Goal: Go to known website: Access a specific website the user already knows

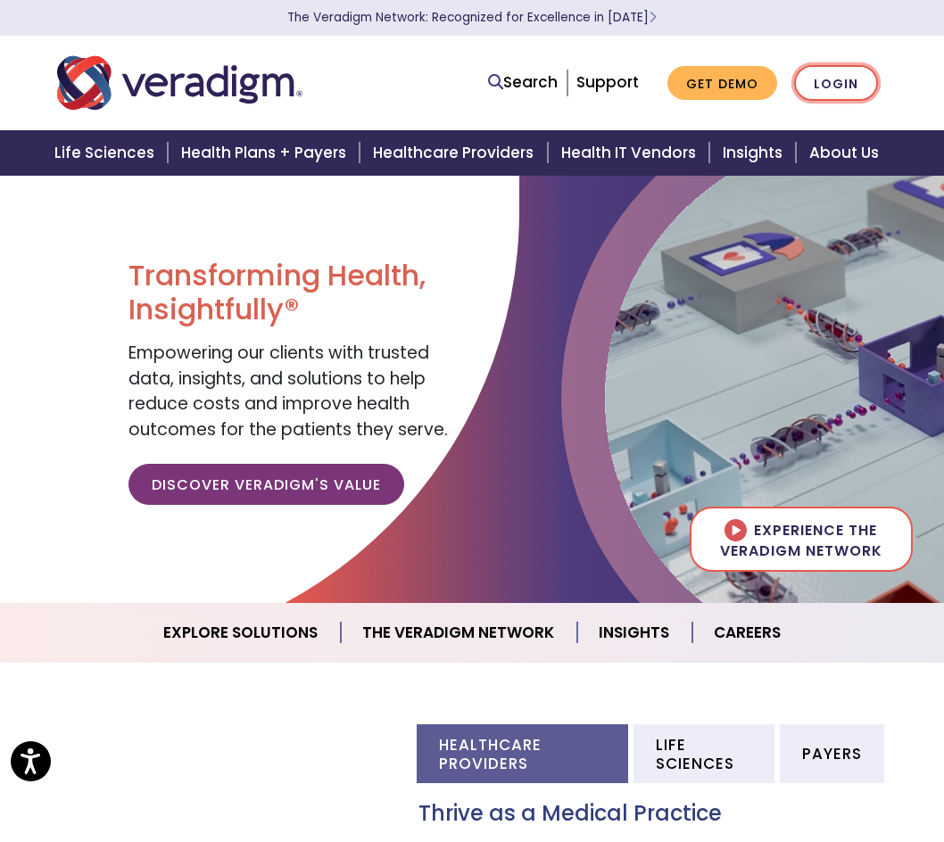
click at [820, 92] on link "Login" at bounding box center [836, 83] width 84 height 37
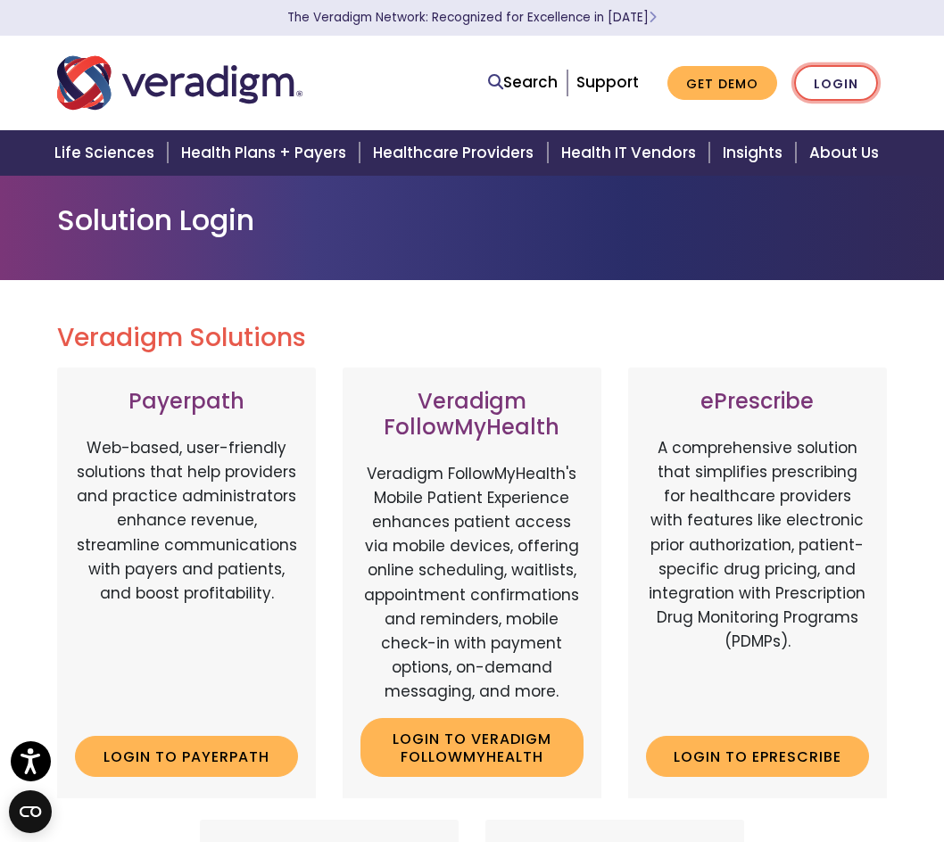
click at [820, 92] on link "Login" at bounding box center [836, 83] width 84 height 37
